Goal: Task Accomplishment & Management: Manage account settings

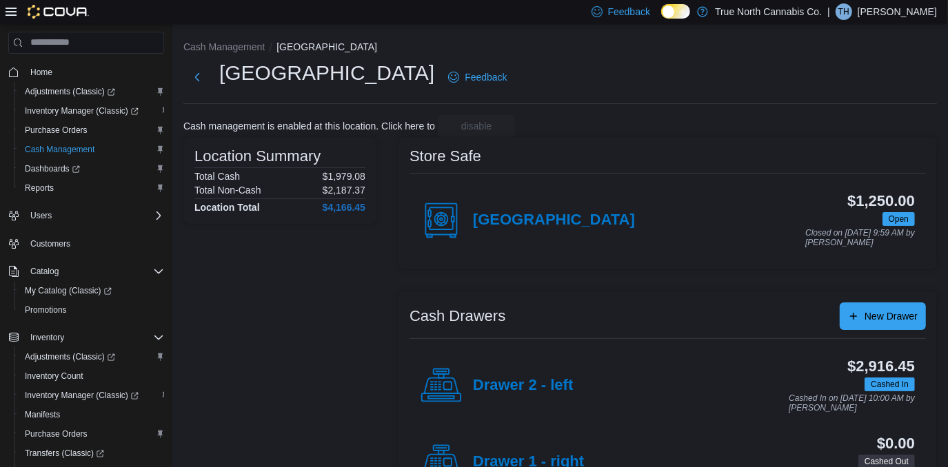
click at [882, 14] on div "| TH Toni Howell" at bounding box center [882, 11] width 110 height 17
click at [558, 374] on div "Drawer 2 - left" at bounding box center [496, 385] width 152 height 41
click at [890, 10] on p "Toni Howell" at bounding box center [896, 11] width 79 height 17
click at [866, 129] on button "Sign Out" at bounding box center [867, 131] width 127 height 22
